Goal: Transaction & Acquisition: Obtain resource

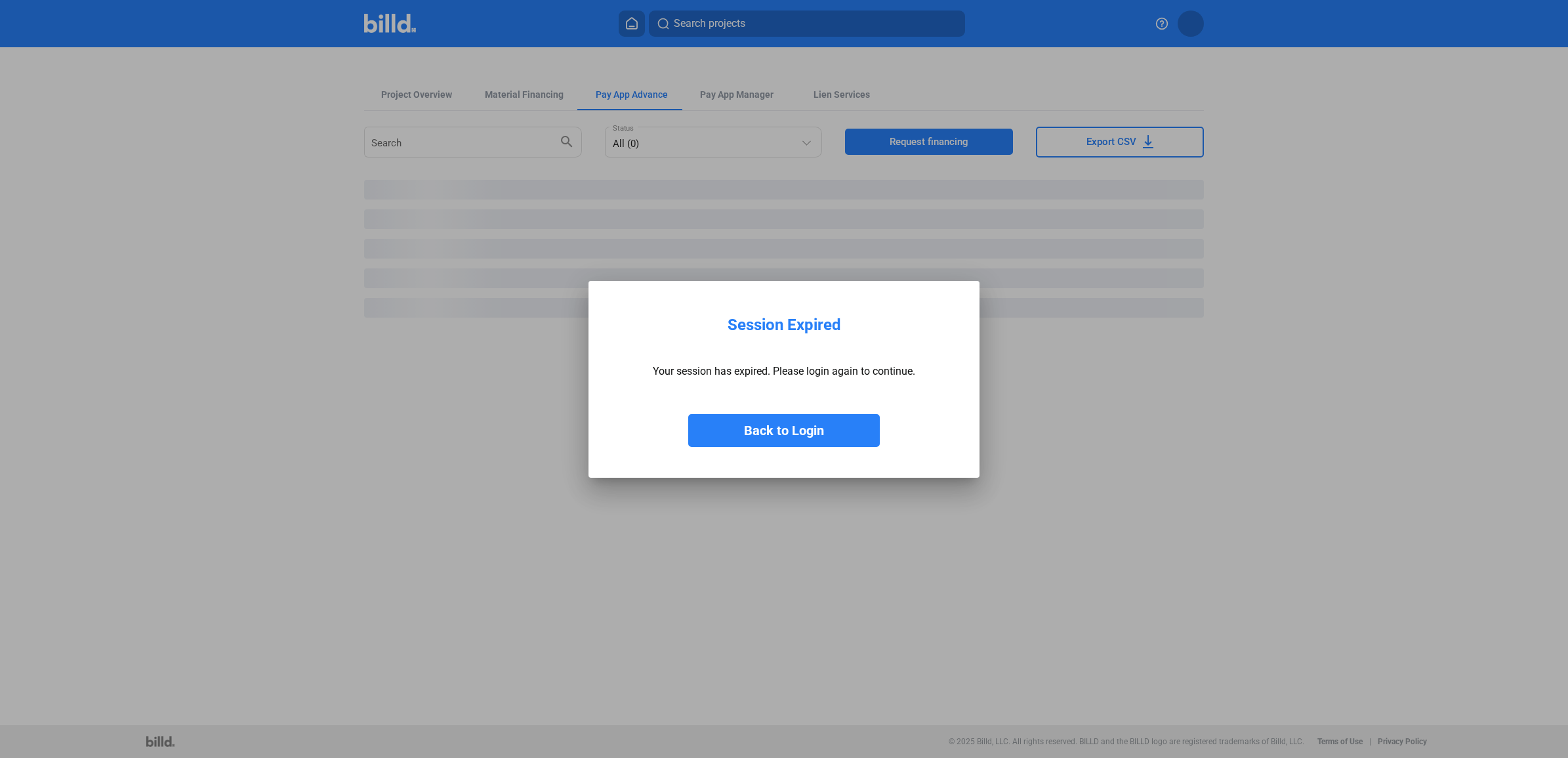
click at [830, 422] on button "Back to Login" at bounding box center [784, 430] width 191 height 33
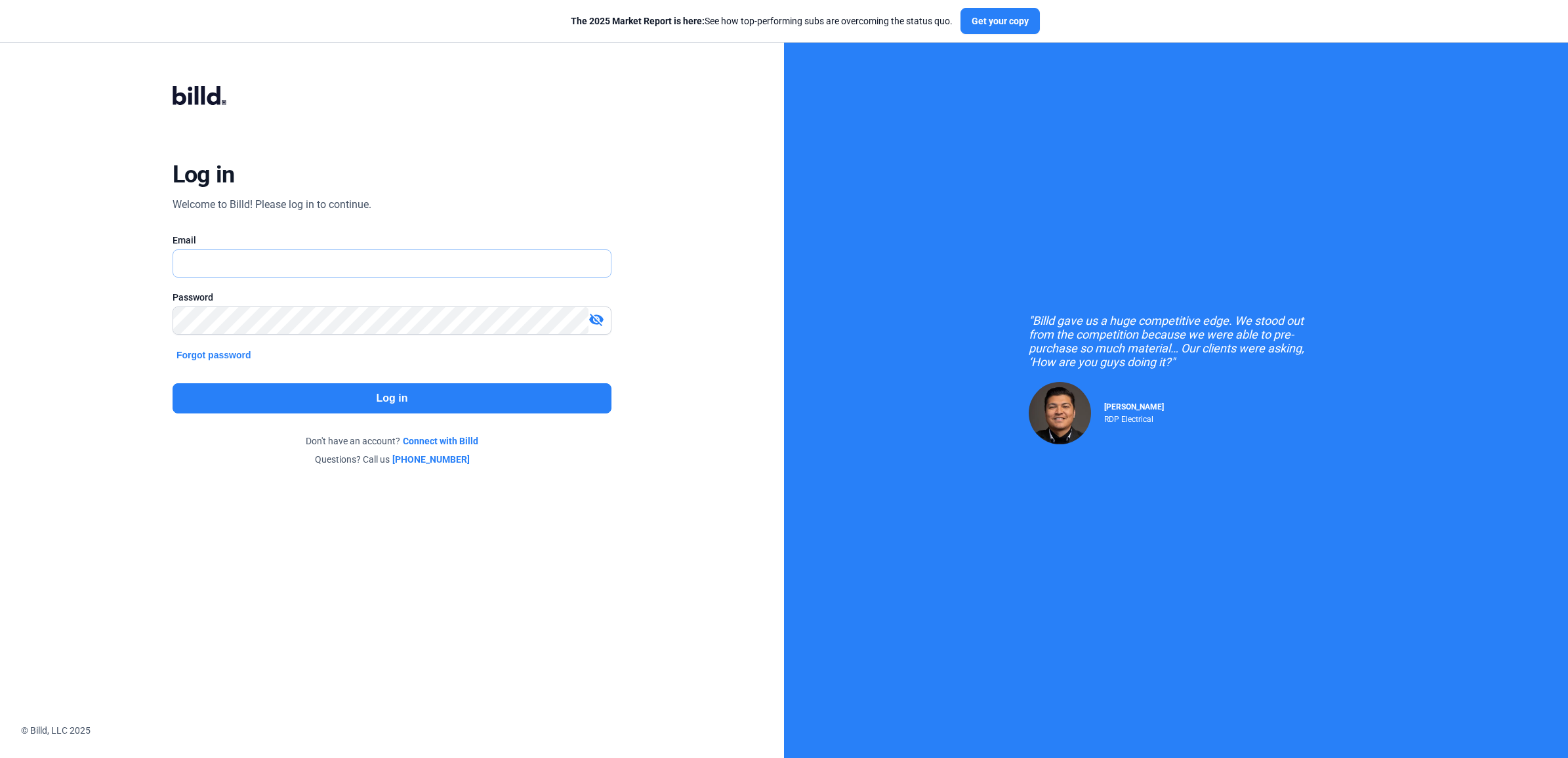
type input "[EMAIL_ADDRESS][DOMAIN_NAME]"
click at [398, 402] on button "Log in" at bounding box center [392, 398] width 439 height 30
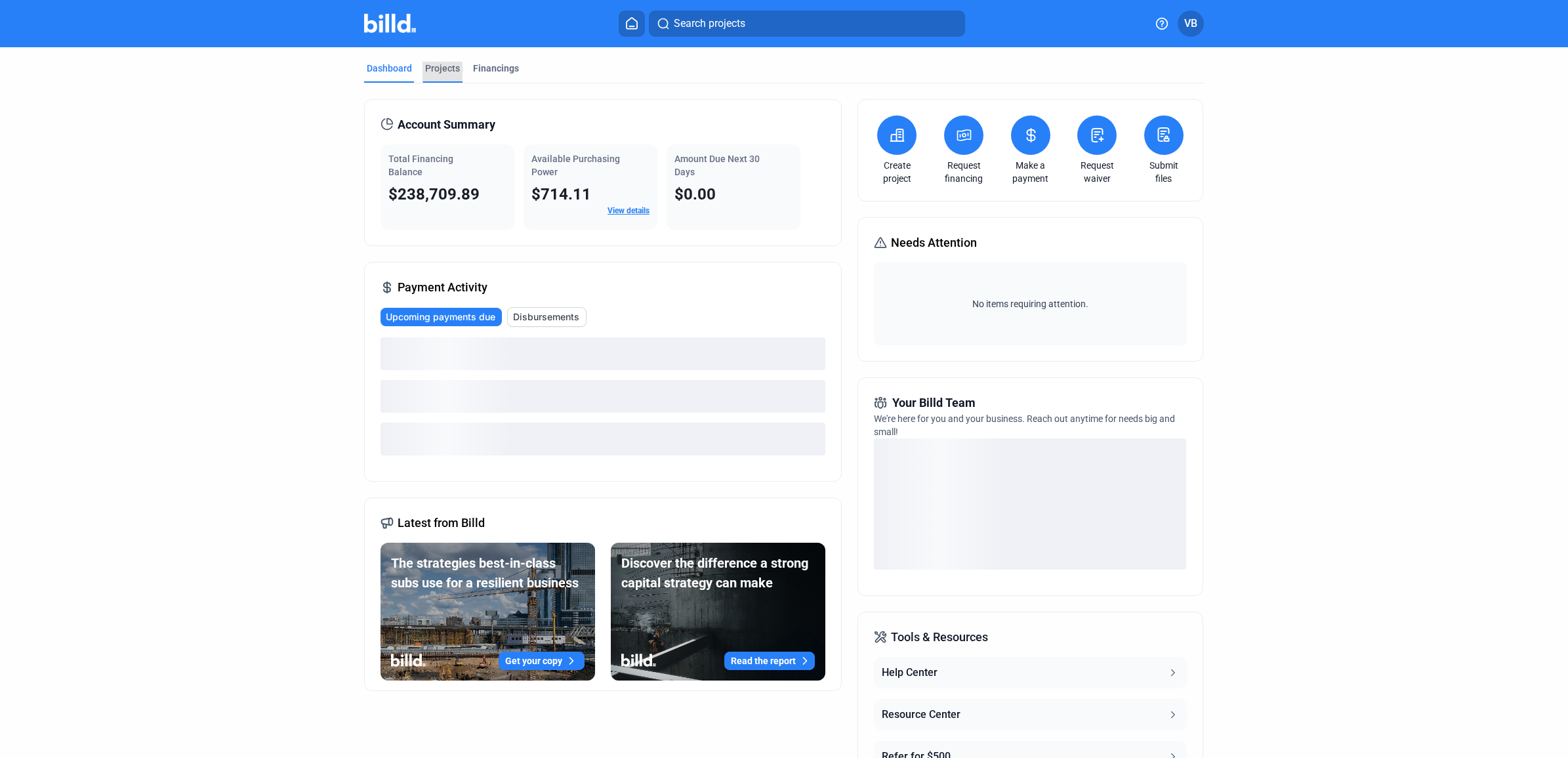
click at [434, 70] on div "Projects" at bounding box center [443, 68] width 35 height 13
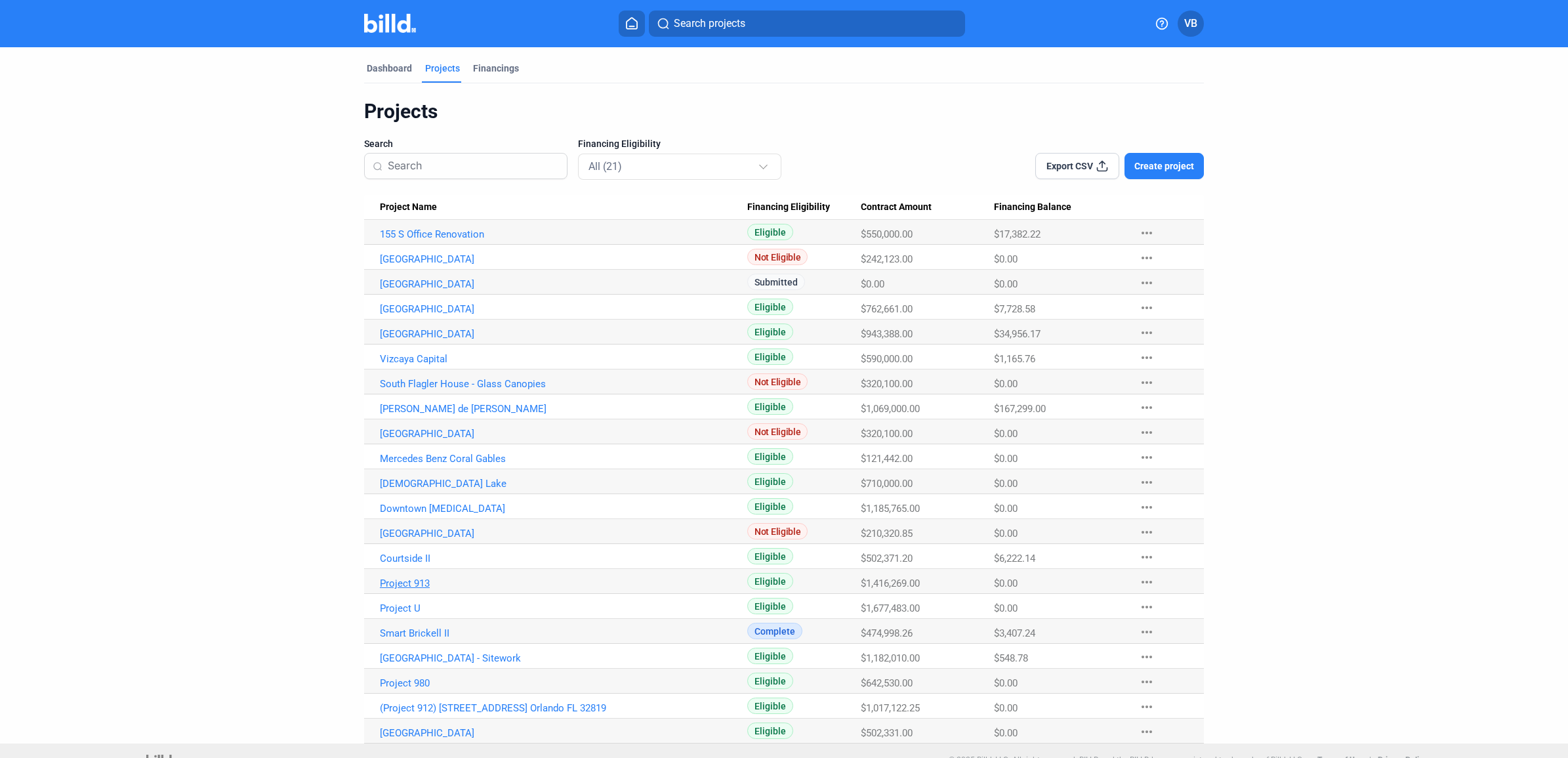
click at [418, 587] on link "Project 913" at bounding box center [564, 583] width 368 height 12
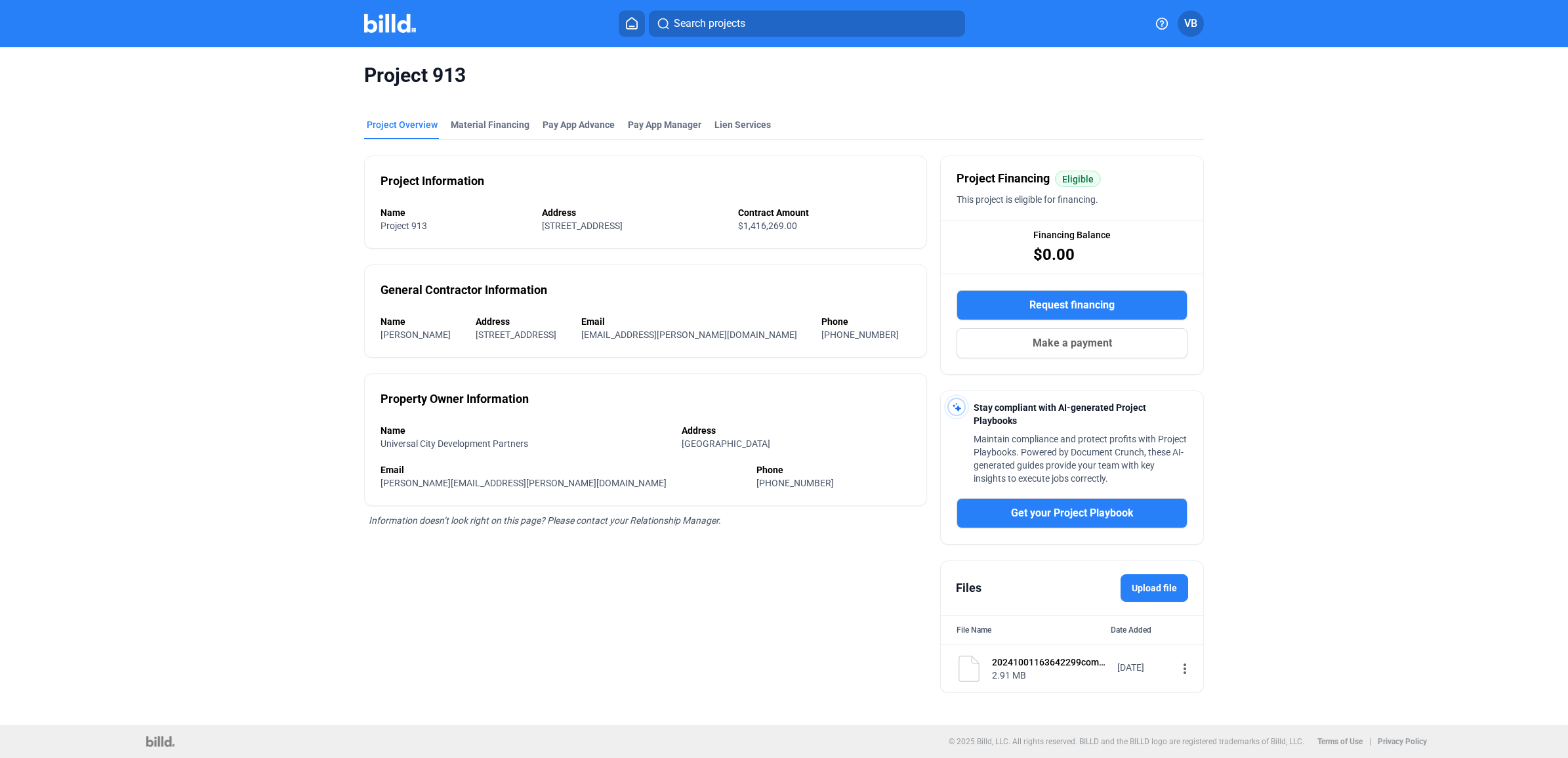
click at [1024, 669] on div "20241001163642299compressed.pdf" at bounding box center [1051, 662] width 117 height 13
click at [1178, 671] on mat-icon "more_vert" at bounding box center [1185, 668] width 16 height 16
click at [1196, 698] on span "View" at bounding box center [1191, 695] width 19 height 10
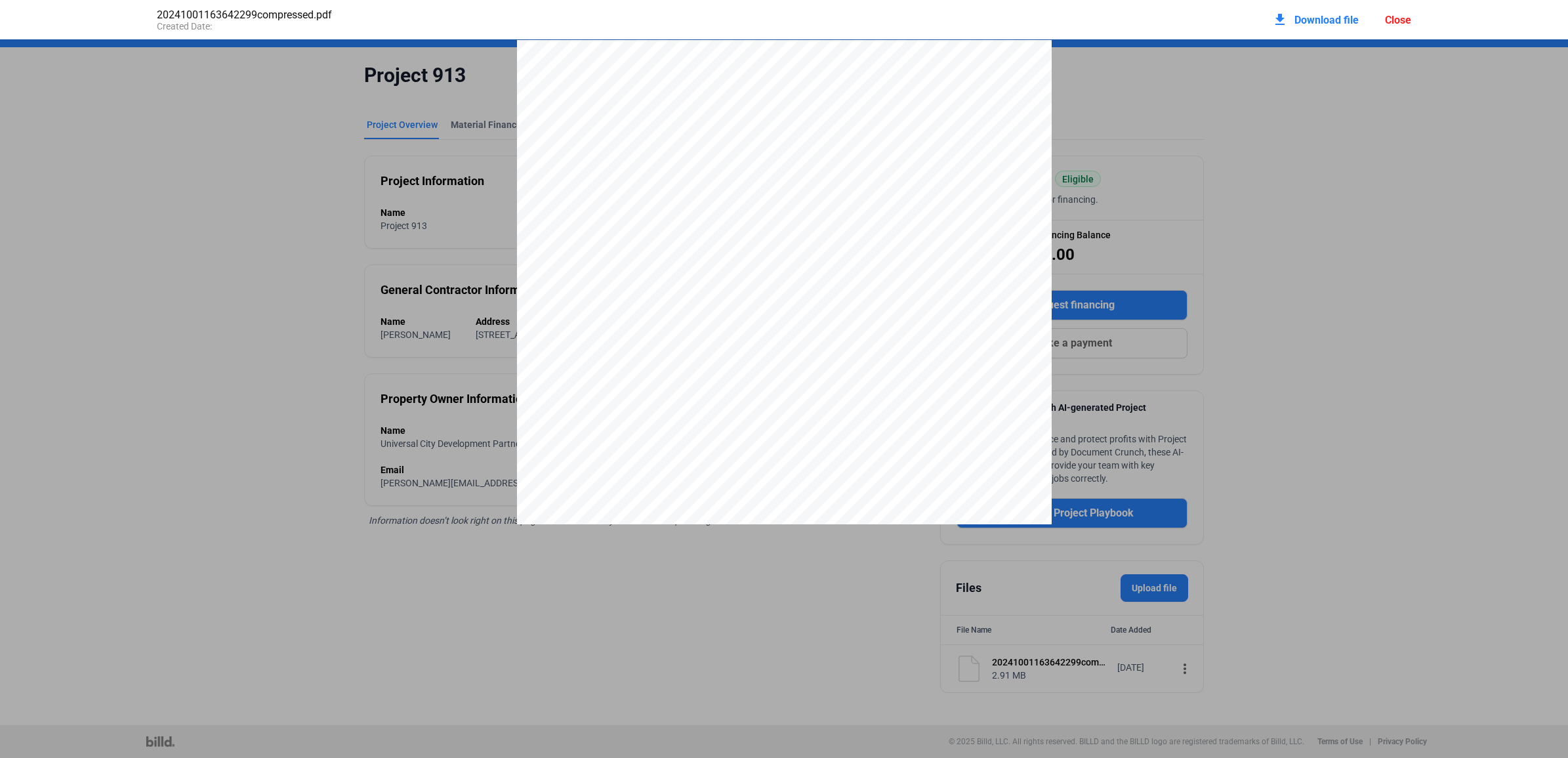
scroll to position [6, 0]
click at [1300, 18] on span "Download file" at bounding box center [1327, 20] width 64 height 12
